Goal: Task Accomplishment & Management: Use online tool/utility

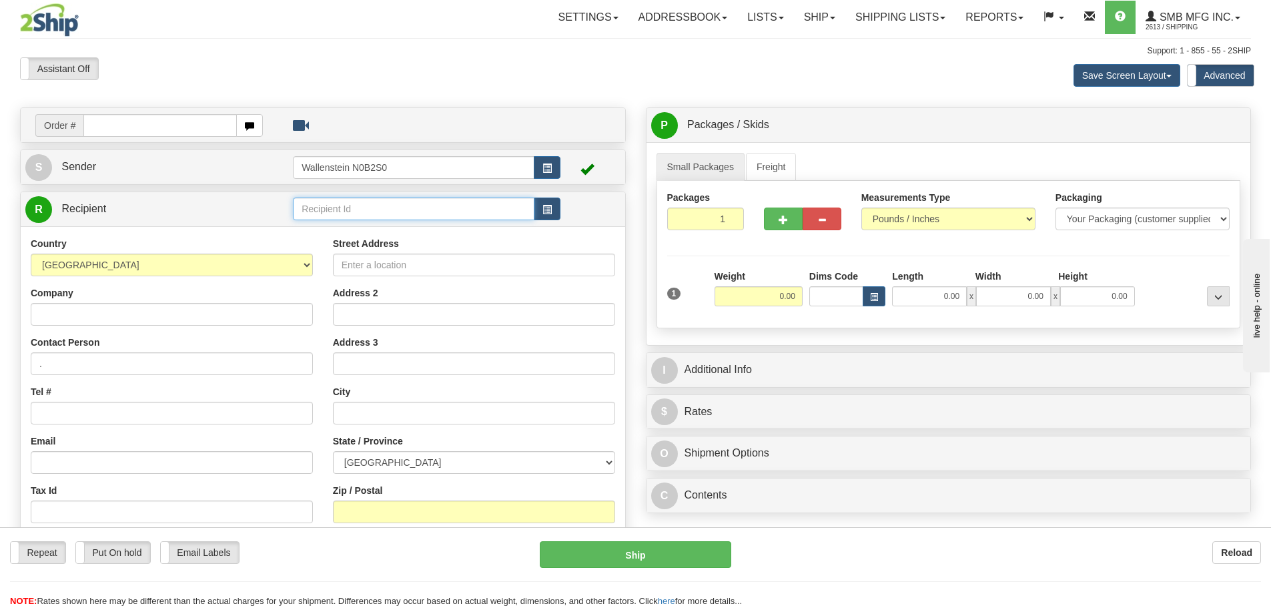
click at [315, 201] on input "text" at bounding box center [414, 209] width 242 height 23
click at [74, 319] on input "Company" at bounding box center [172, 314] width 282 height 23
type input "Northland Agromart"
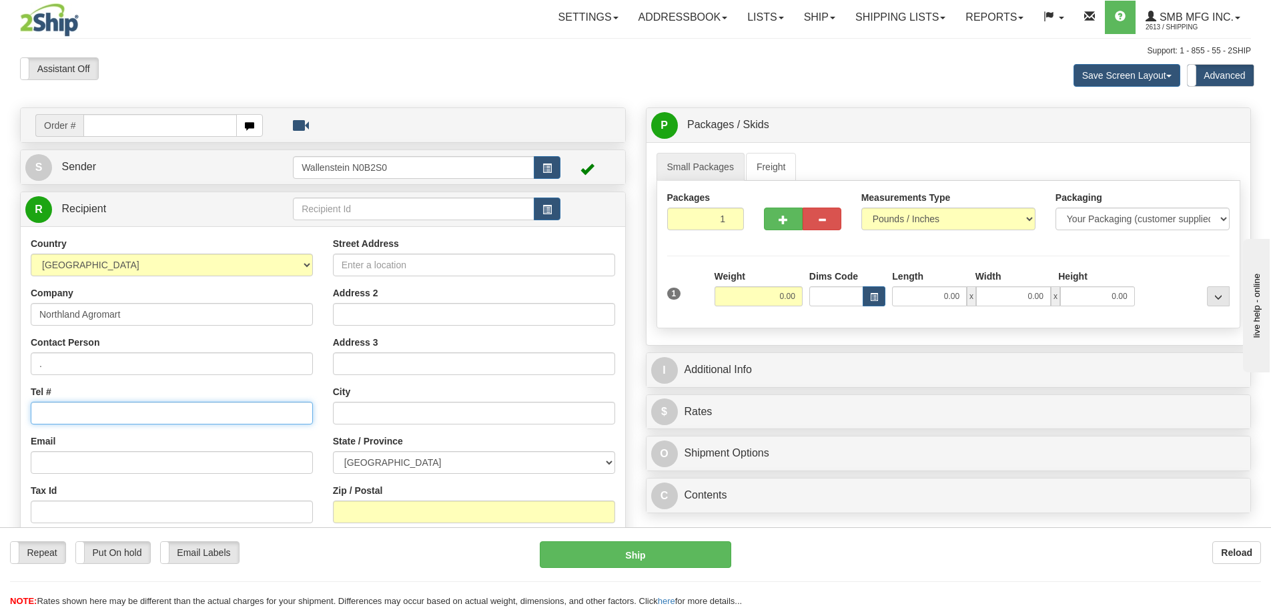
click at [74, 411] on input "Tel #" at bounding box center [172, 413] width 282 height 23
type input "[PHONE_NUMBER]"
click at [381, 264] on input "Street Address" at bounding box center [474, 265] width 282 height 23
click at [348, 201] on input "text" at bounding box center [414, 209] width 242 height 23
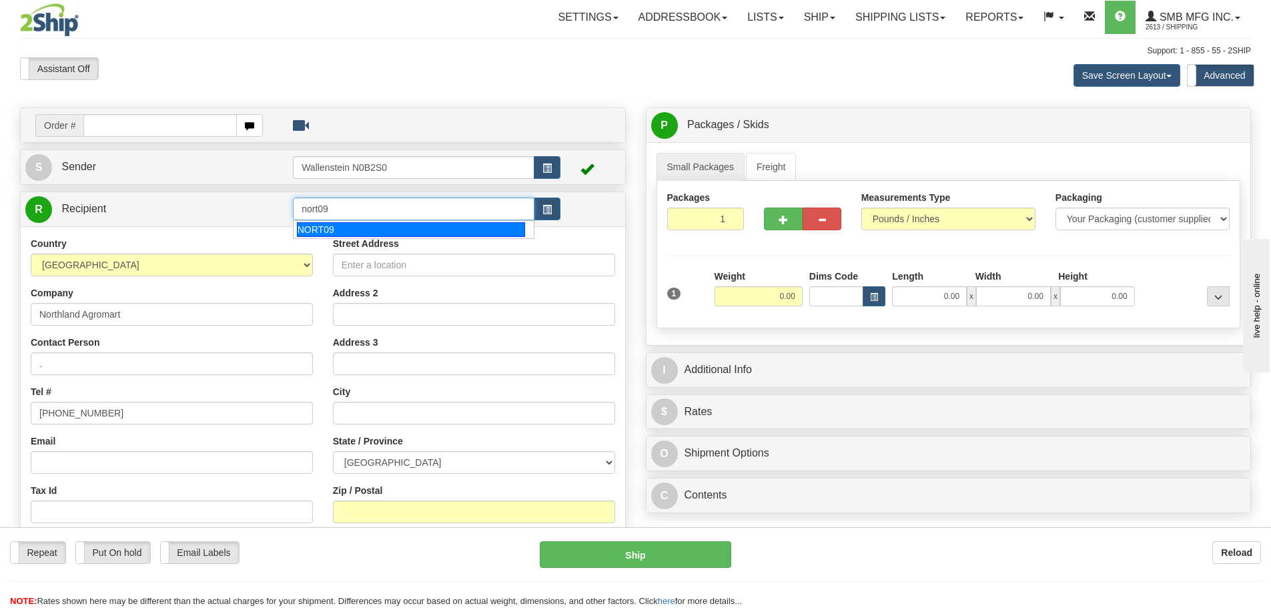
click at [326, 226] on div "NORT09" at bounding box center [411, 229] width 229 height 15
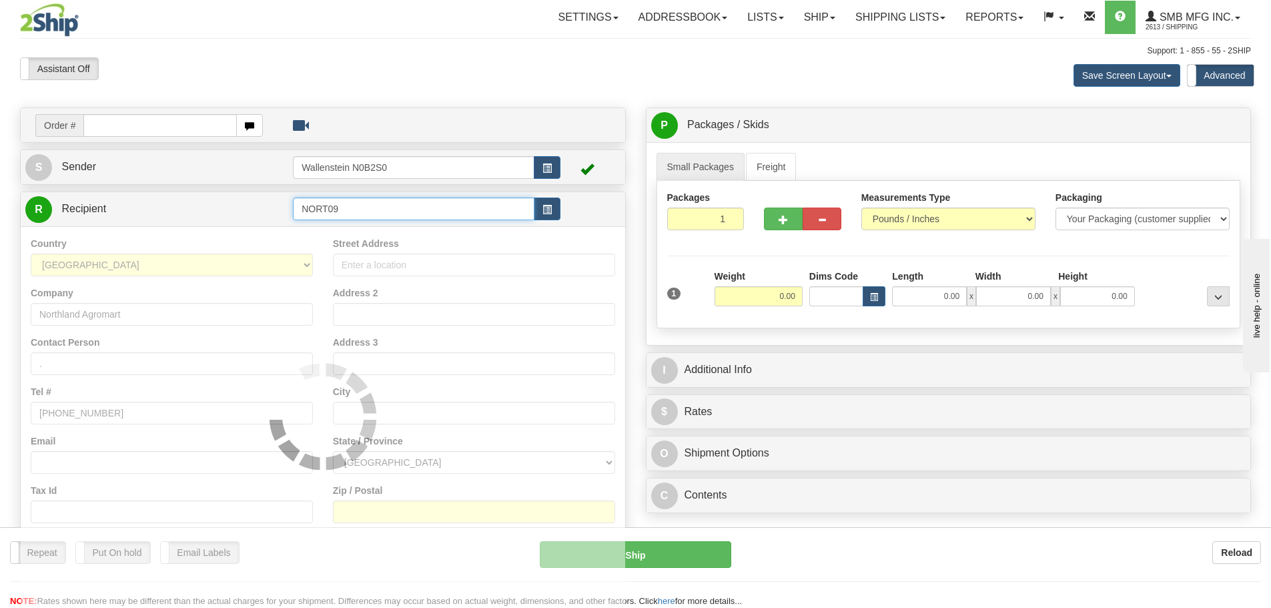
type input "NORT09"
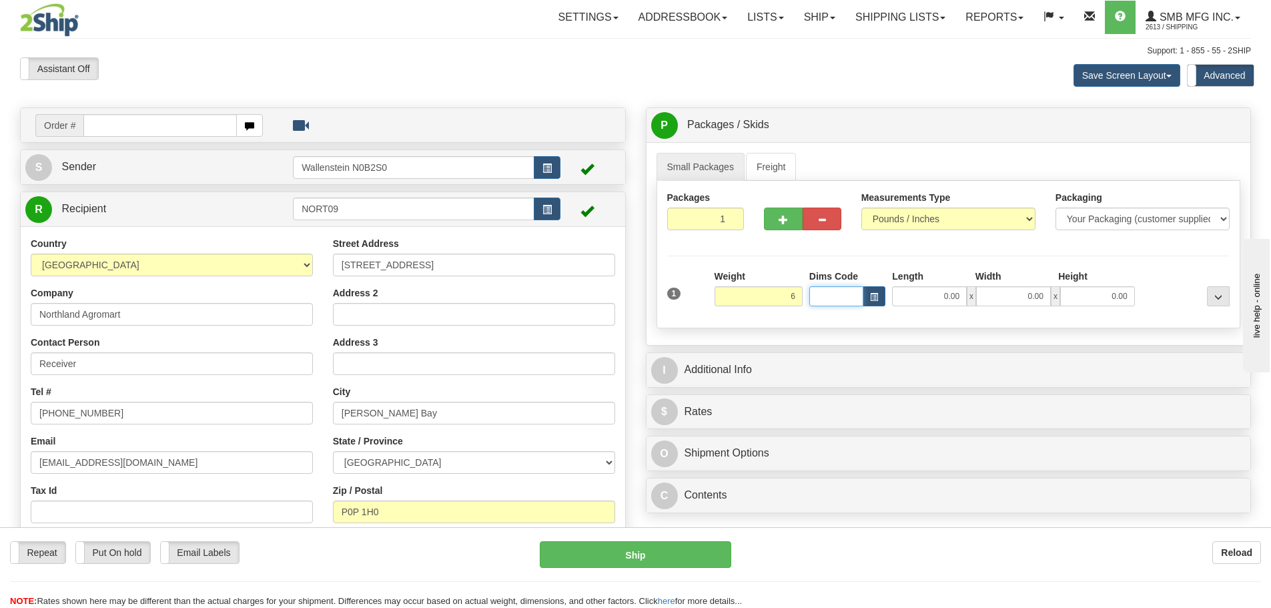
type input "6.00"
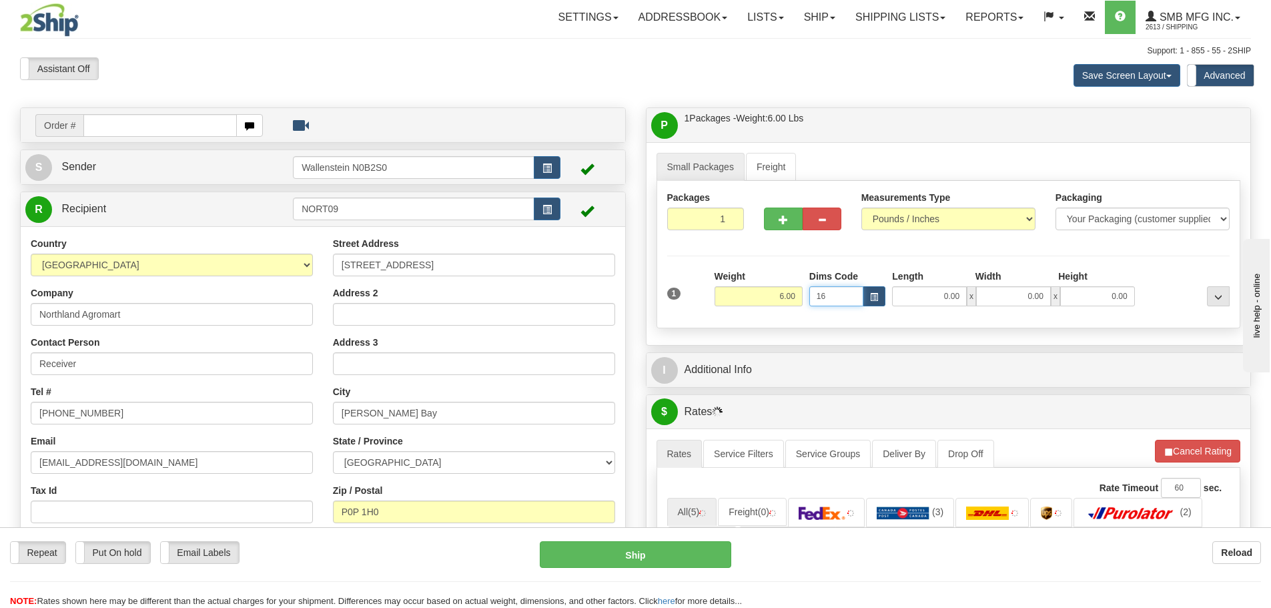
type input "16"
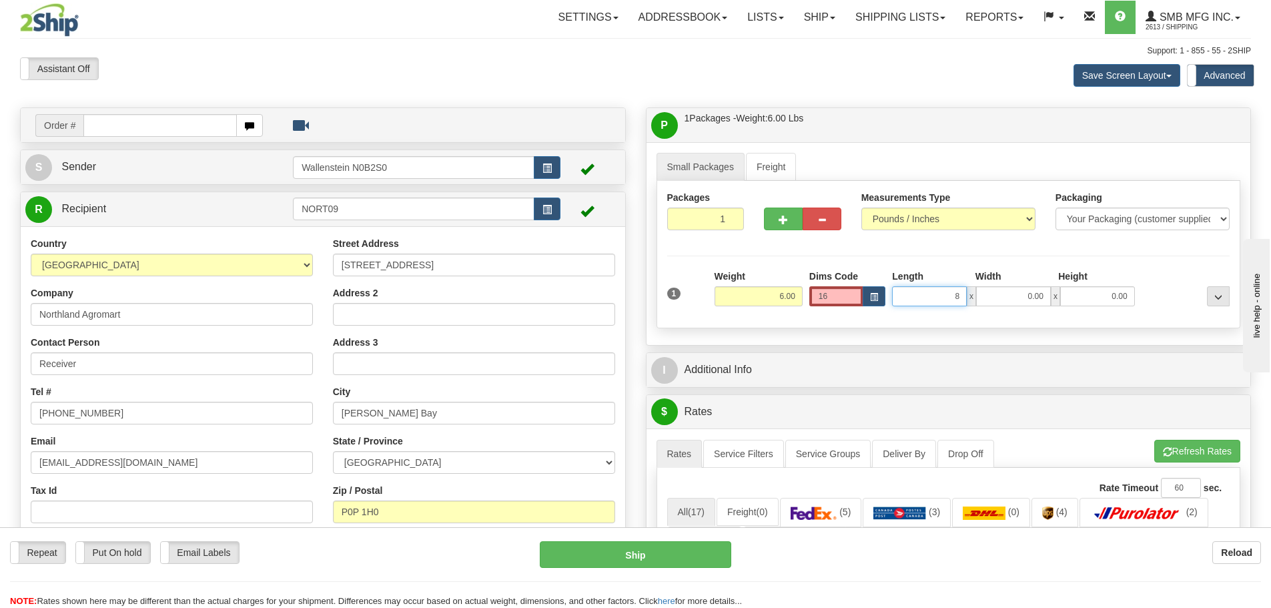
drag, startPoint x: 919, startPoint y: 298, endPoint x: 1109, endPoint y: 275, distance: 190.9
click at [1038, 293] on div "8 x 0.00 x 0.00" at bounding box center [1013, 296] width 242 height 20
type input "16.00"
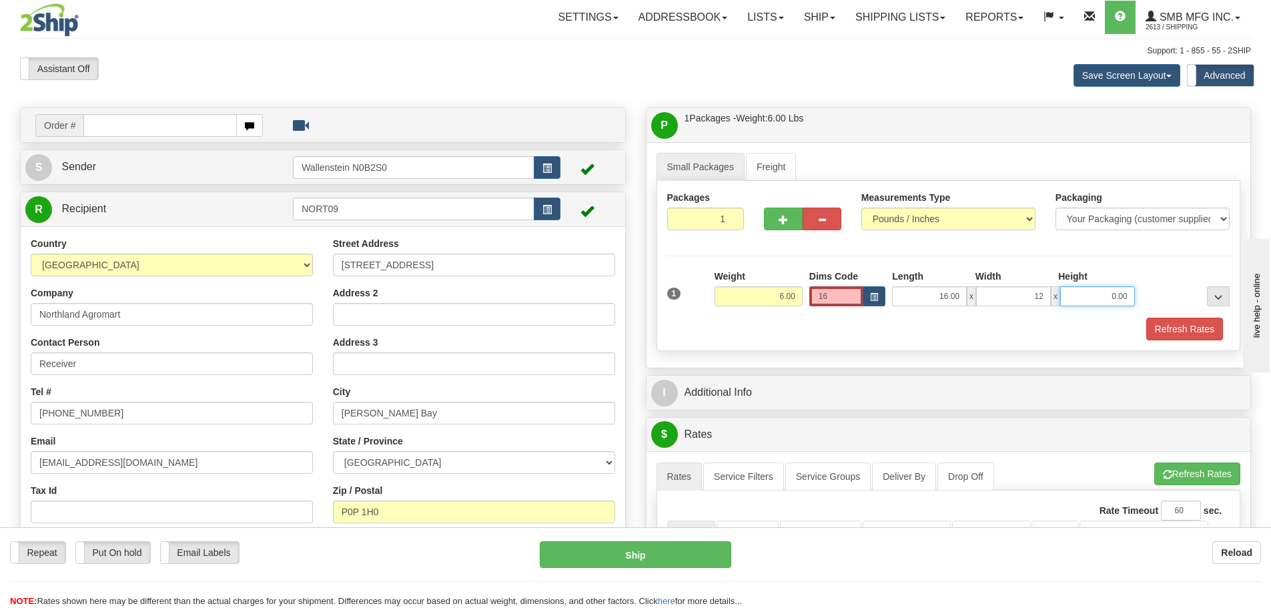
type input "12.00"
type input "8.00"
drag, startPoint x: 838, startPoint y: 294, endPoint x: 773, endPoint y: 296, distance: 65.4
click at [773, 296] on div "1 Weight 6.00 Dims Code 16 x" at bounding box center [949, 293] width 570 height 47
type input "0"
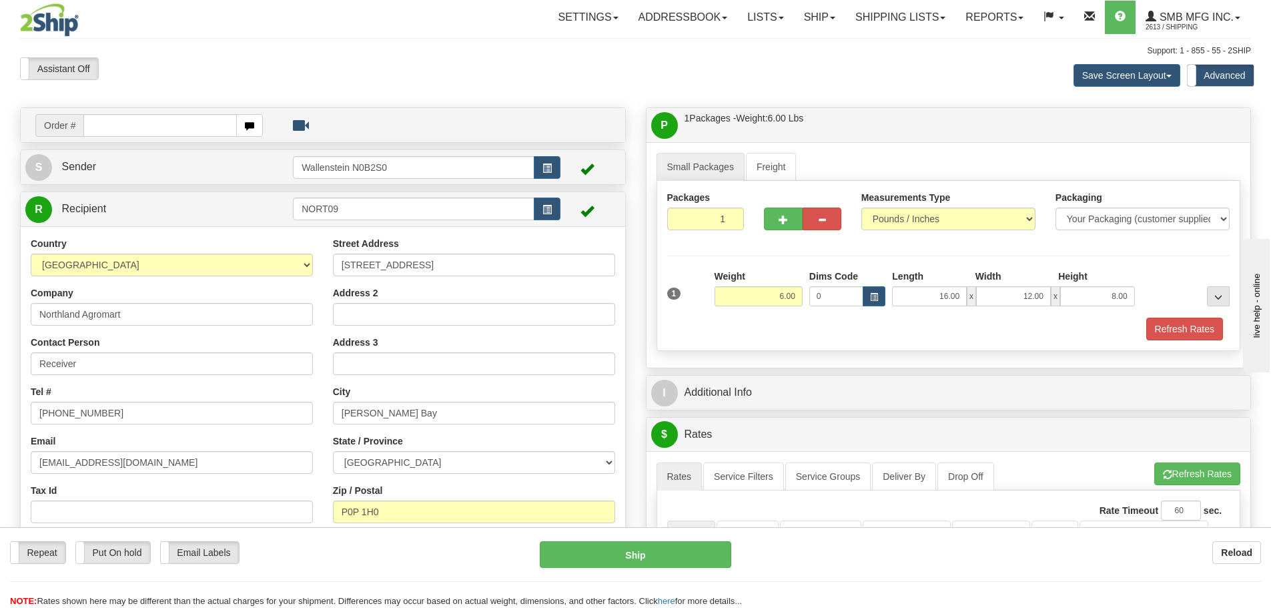
click at [907, 319] on div "Refresh Rates" at bounding box center [949, 329] width 570 height 23
drag, startPoint x: 822, startPoint y: 297, endPoint x: 746, endPoint y: 292, distance: 76.3
click at [763, 292] on div "1 Weight 6.00 Dims Code 0 x" at bounding box center [949, 293] width 570 height 47
click at [884, 321] on div "Refresh Rates" at bounding box center [949, 329] width 570 height 23
click at [1172, 321] on button "Refresh Rates" at bounding box center [1184, 329] width 77 height 23
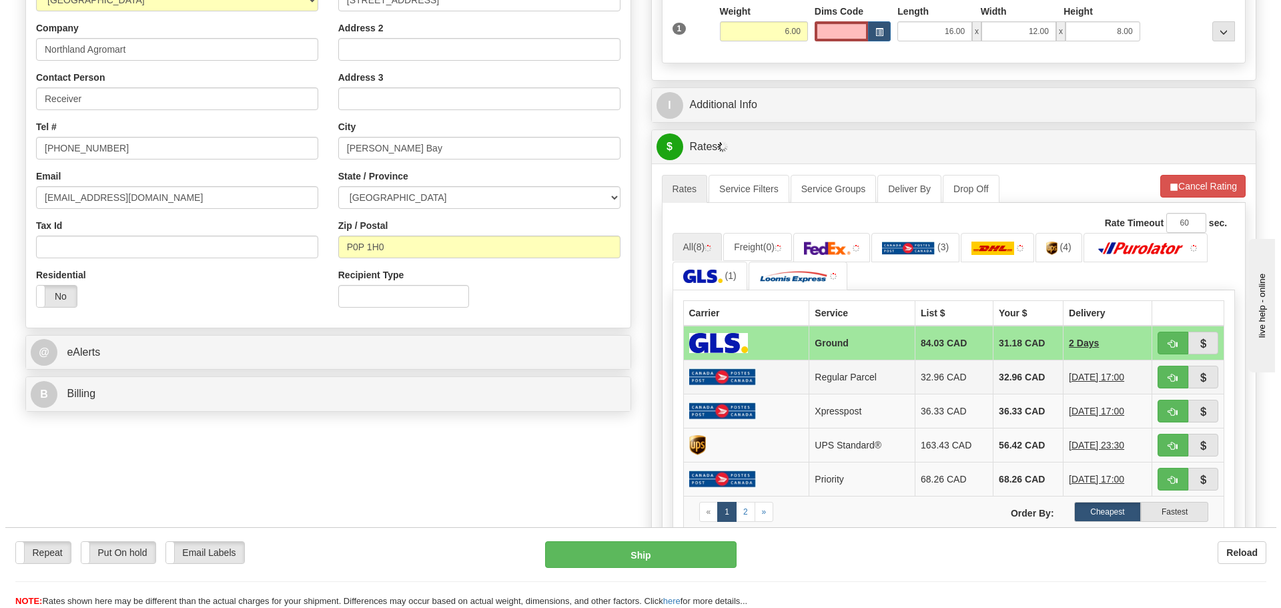
scroll to position [267, 0]
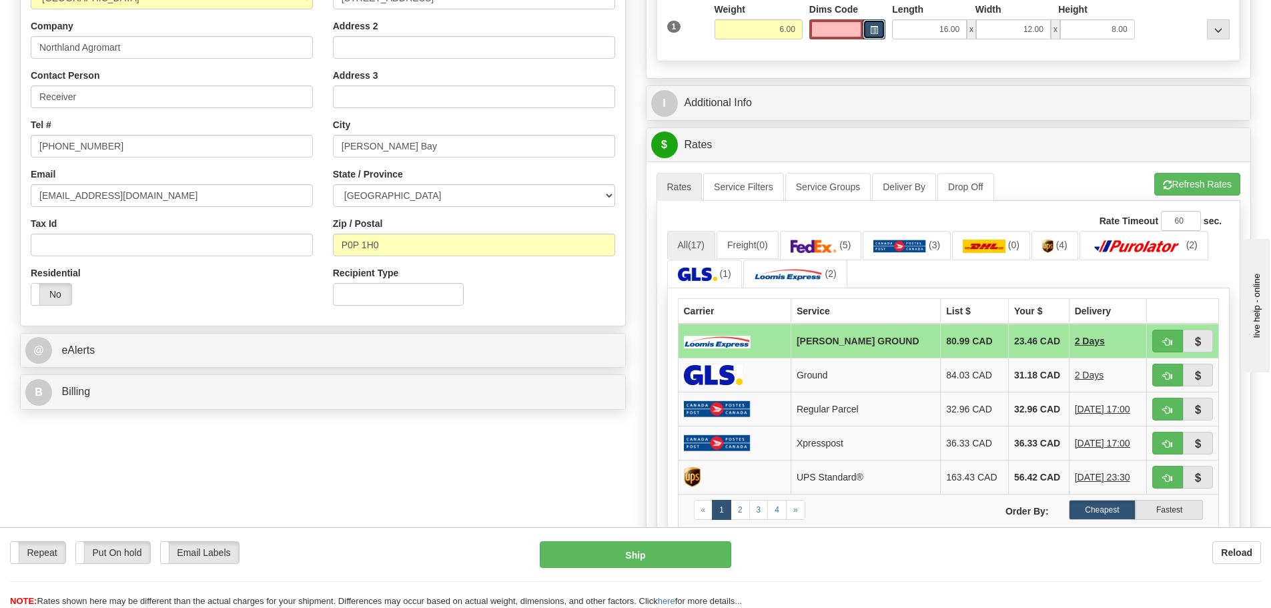
click at [870, 22] on button "button" at bounding box center [874, 29] width 23 height 20
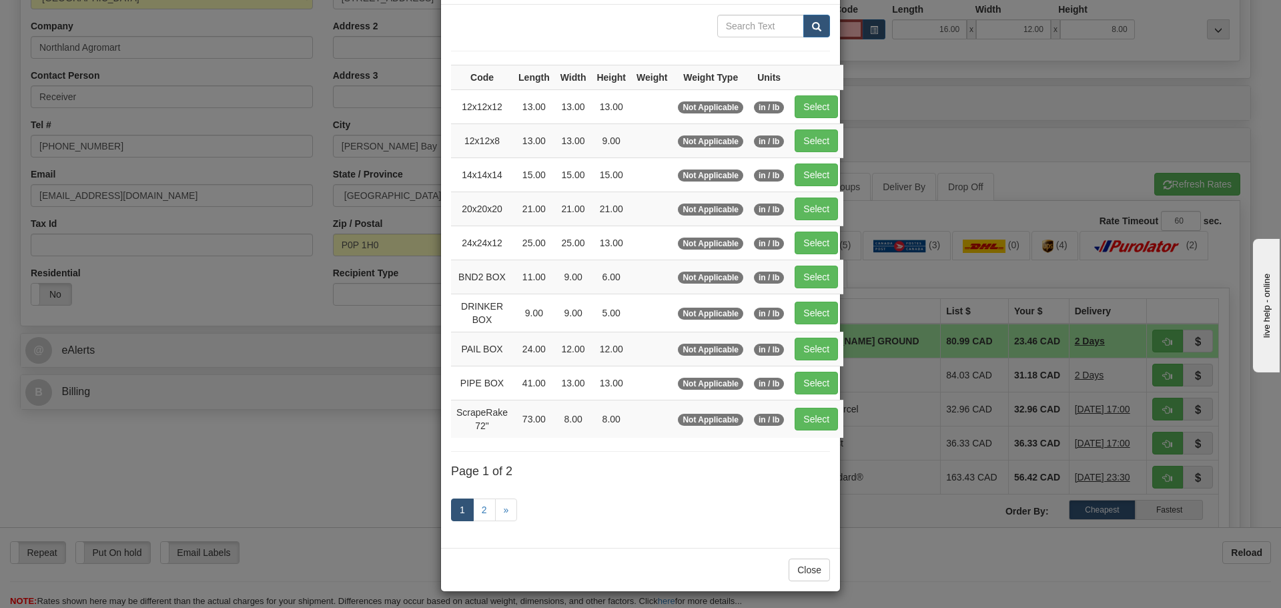
scroll to position [58, 0]
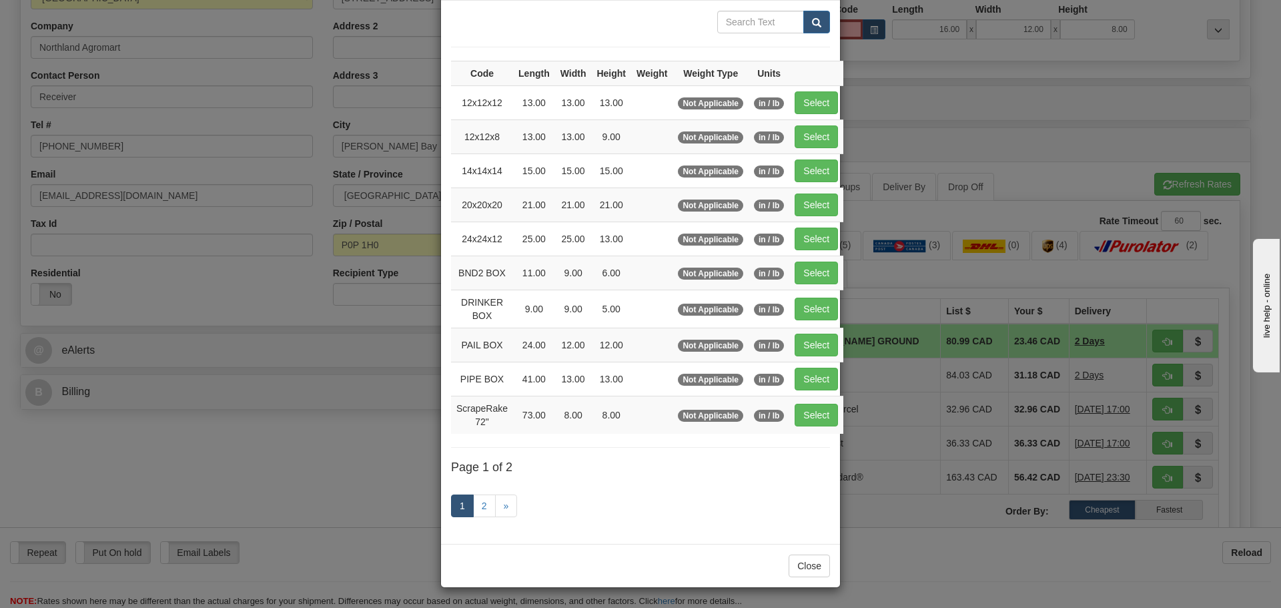
click at [911, 113] on div "× Dimensions Code Length Width Height Weight Weight Type Units 12x12x12 13.00 1…" at bounding box center [640, 304] width 1281 height 608
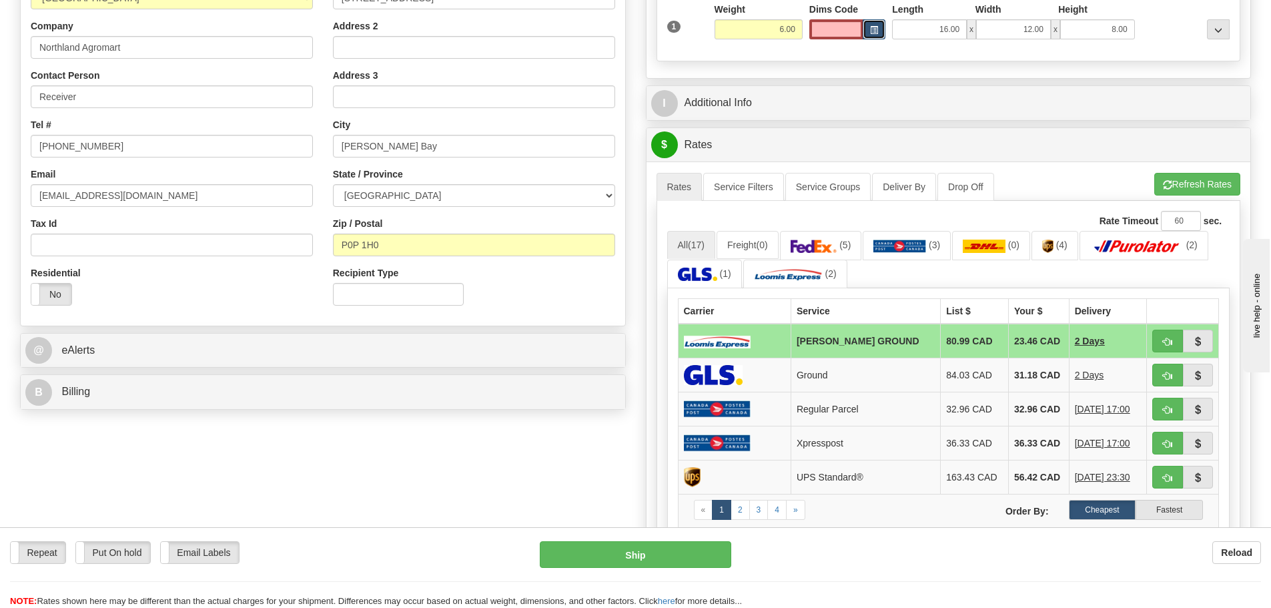
click at [875, 33] on span "button" at bounding box center [874, 30] width 8 height 7
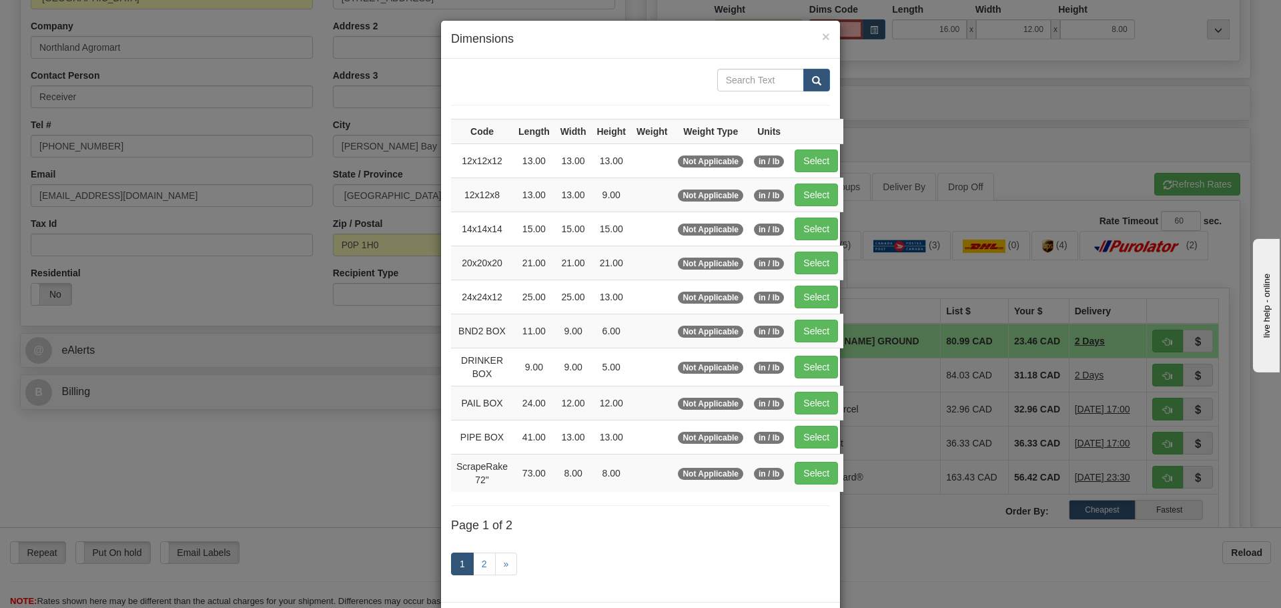
click at [943, 116] on div "× Dimensions Code Length Width Height Weight Weight Type Units 12x12x12 13.00 1…" at bounding box center [640, 304] width 1281 height 608
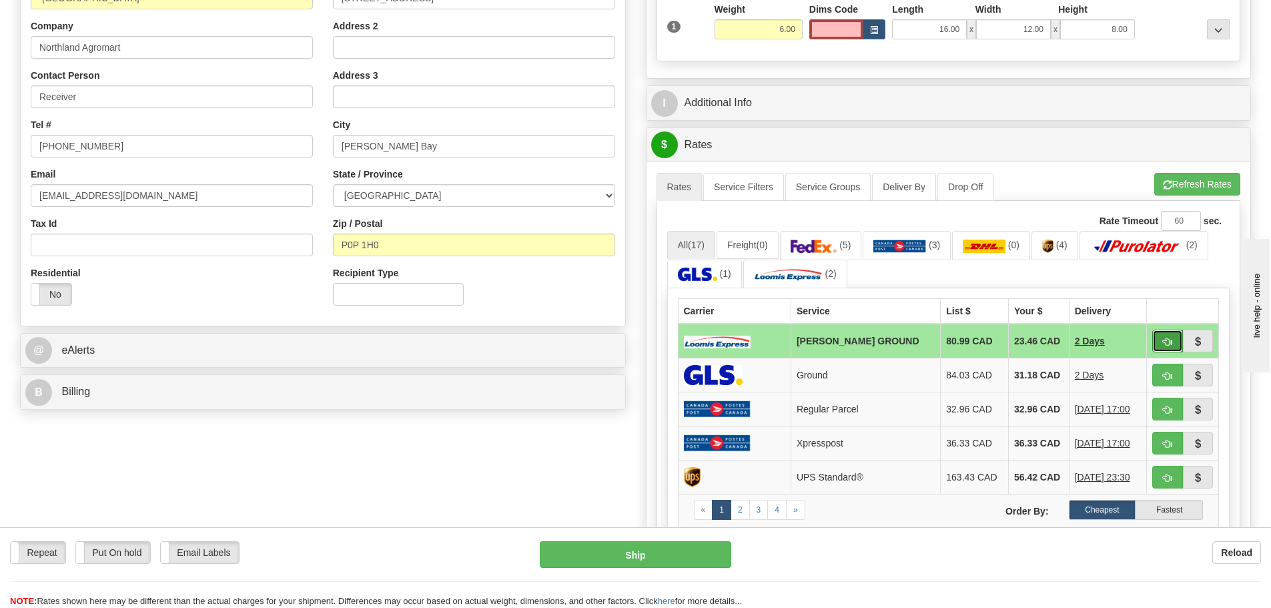
click at [1163, 338] on span "button" at bounding box center [1167, 342] width 9 height 9
type input "DD"
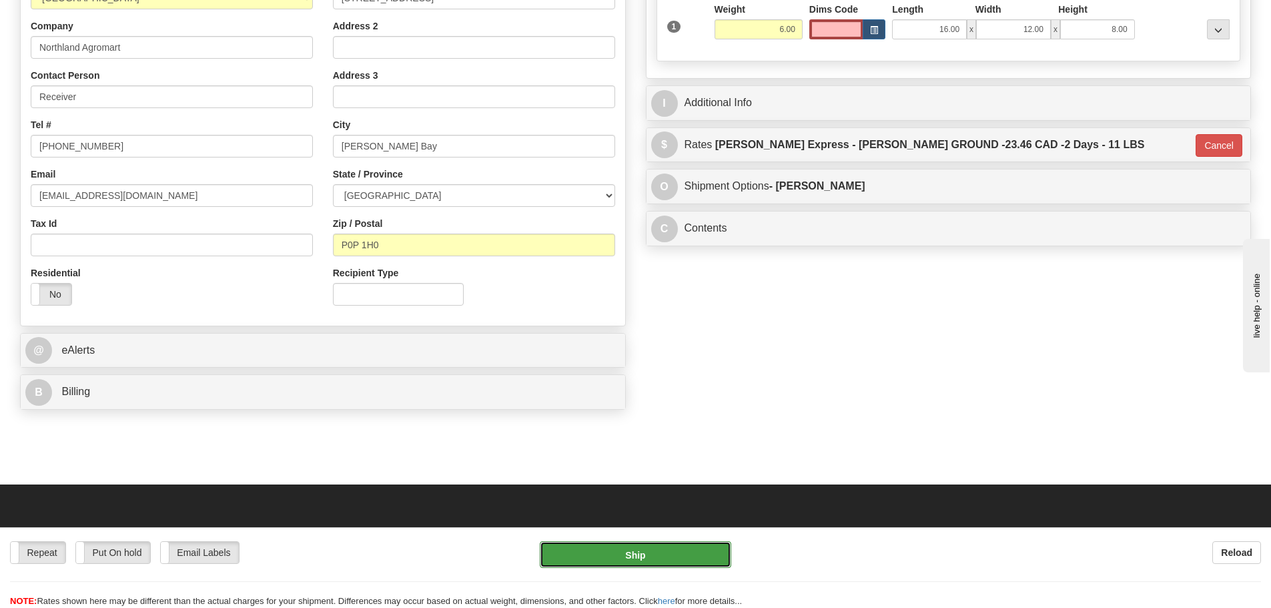
click at [707, 553] on button "Ship" at bounding box center [635, 554] width 191 height 27
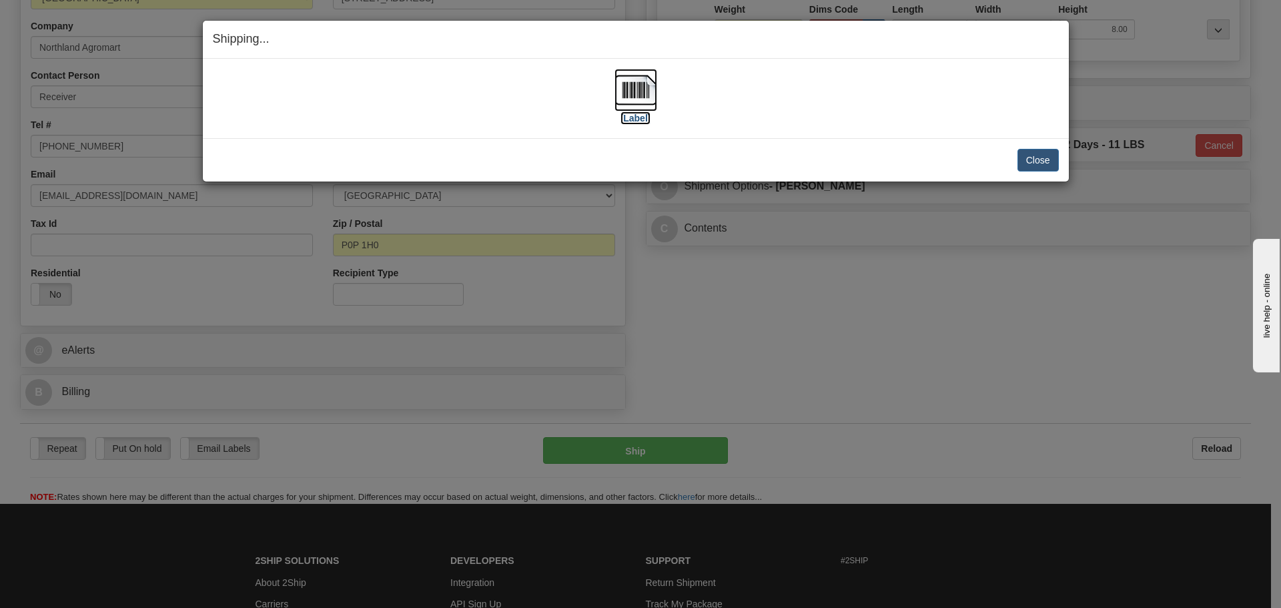
click at [652, 85] on img at bounding box center [636, 90] width 43 height 43
